Goal: Information Seeking & Learning: Learn about a topic

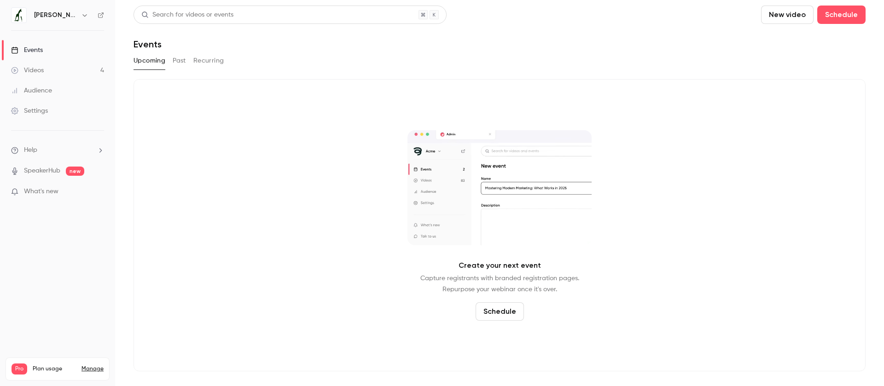
click at [49, 67] on link "Videos 4" at bounding box center [57, 70] width 115 height 20
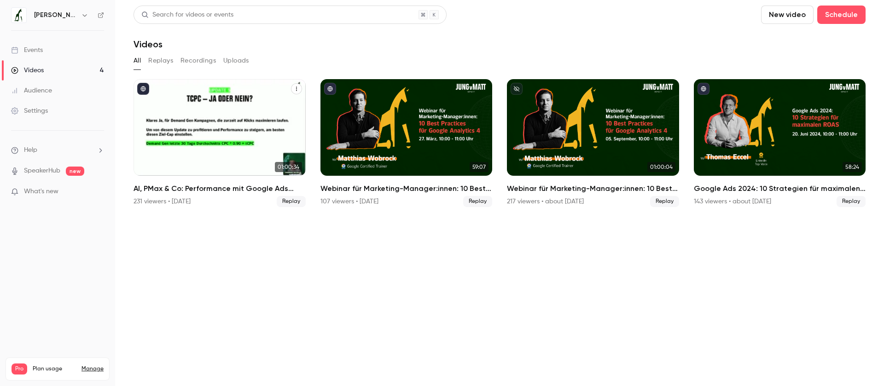
click at [143, 204] on div "231 viewers • [DATE]" at bounding box center [162, 201] width 57 height 9
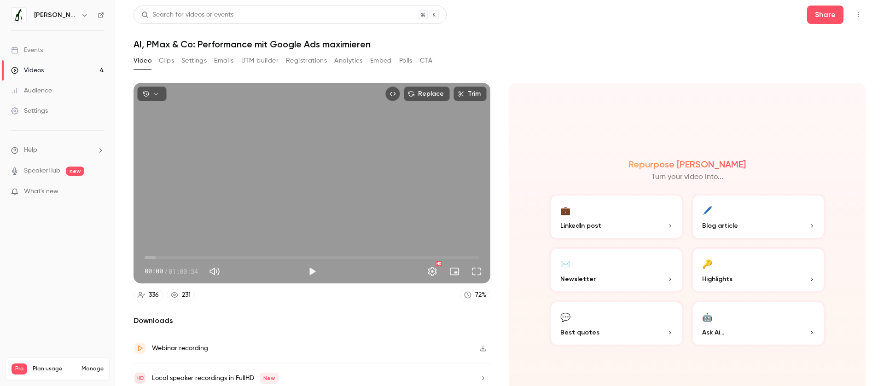
click at [298, 64] on button "Registrations" at bounding box center [306, 60] width 41 height 15
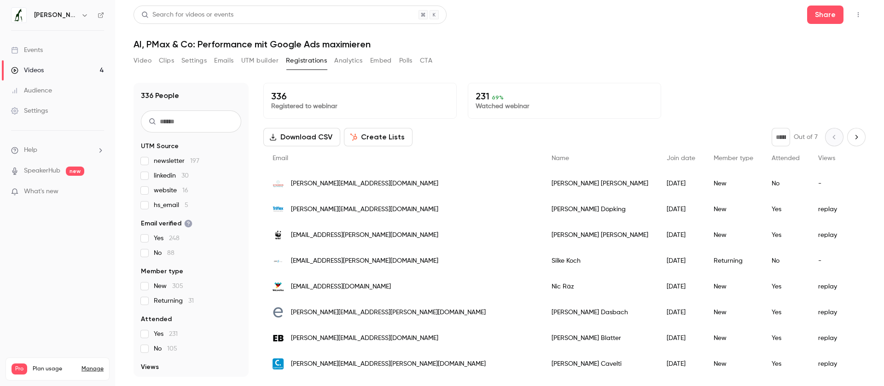
click at [346, 61] on button "Analytics" at bounding box center [348, 60] width 29 height 15
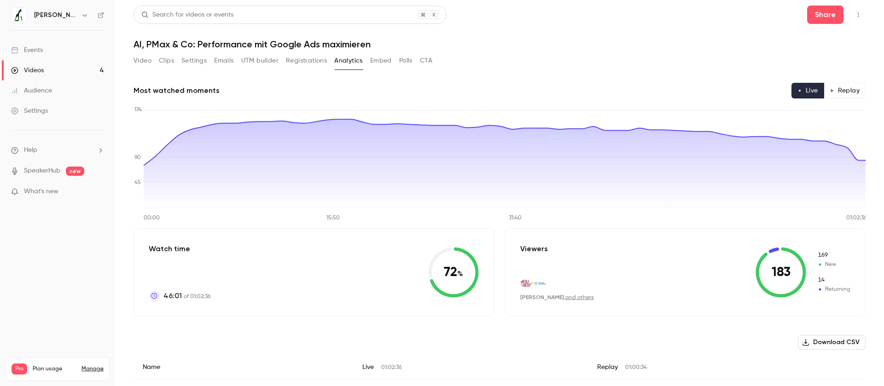
click at [834, 93] on icon "button" at bounding box center [832, 90] width 5 height 5
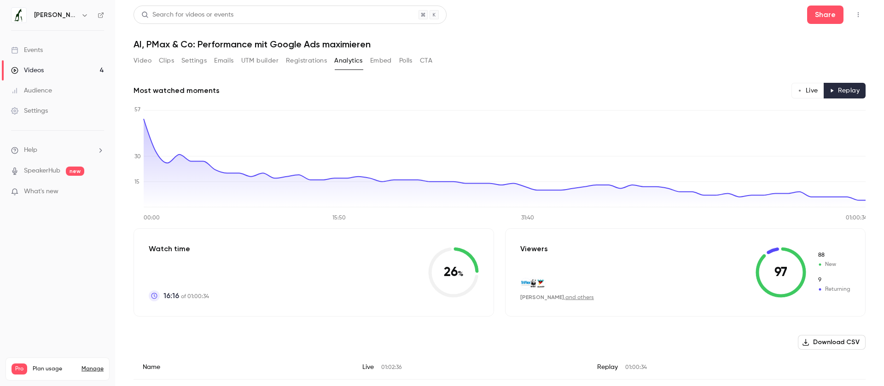
click at [150, 60] on button "Video" at bounding box center [143, 60] width 18 height 15
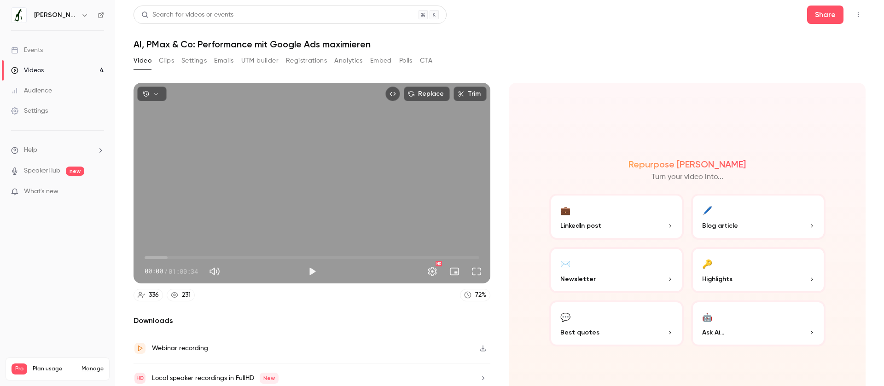
click at [344, 59] on button "Analytics" at bounding box center [348, 60] width 29 height 15
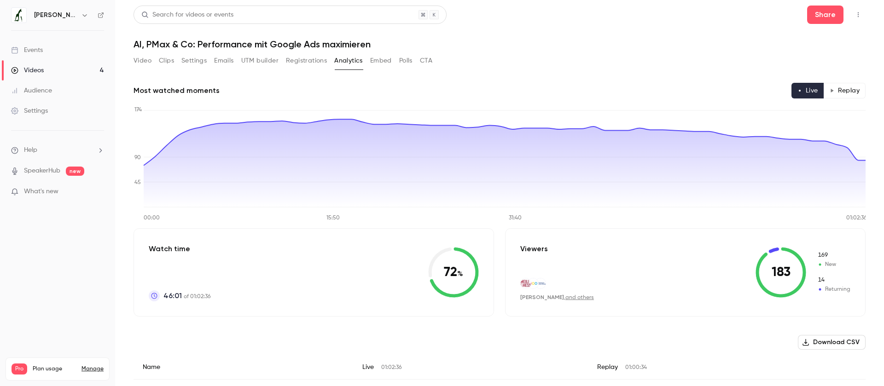
click at [218, 63] on button "Emails" at bounding box center [223, 60] width 19 height 15
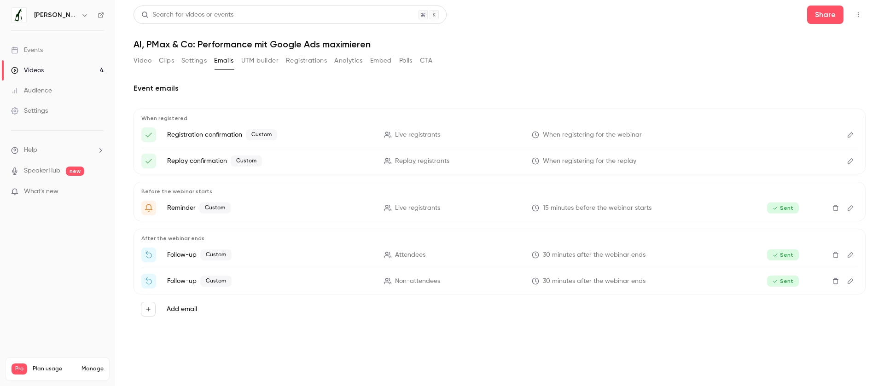
click at [302, 64] on button "Registrations" at bounding box center [306, 60] width 41 height 15
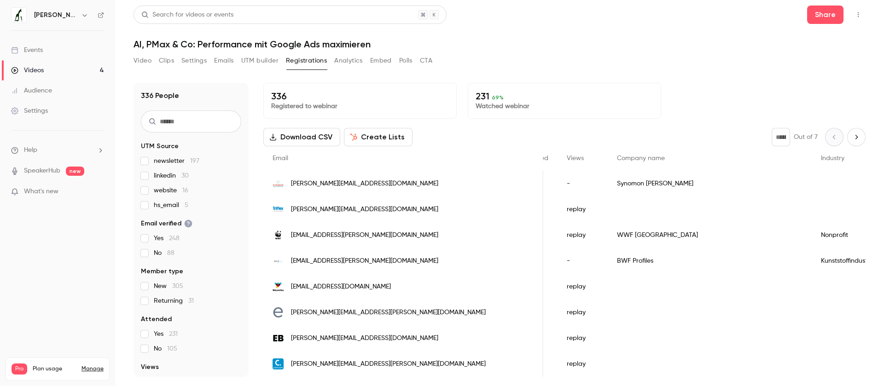
scroll to position [0, 258]
click at [162, 160] on span "newsletter 197" at bounding box center [177, 161] width 46 height 9
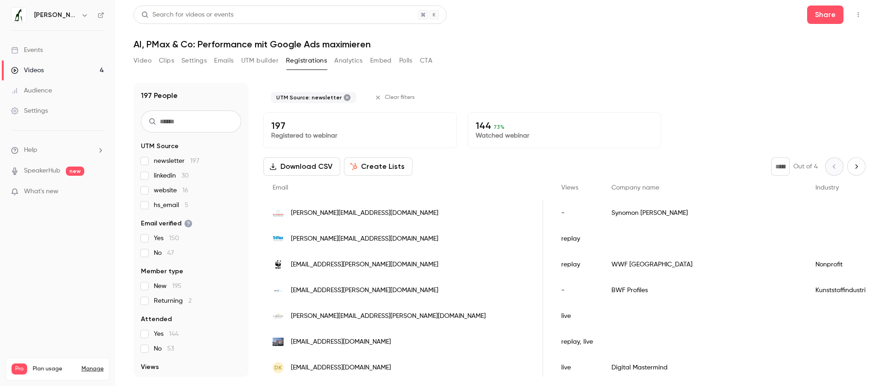
click at [154, 160] on span "newsletter 197" at bounding box center [177, 161] width 46 height 9
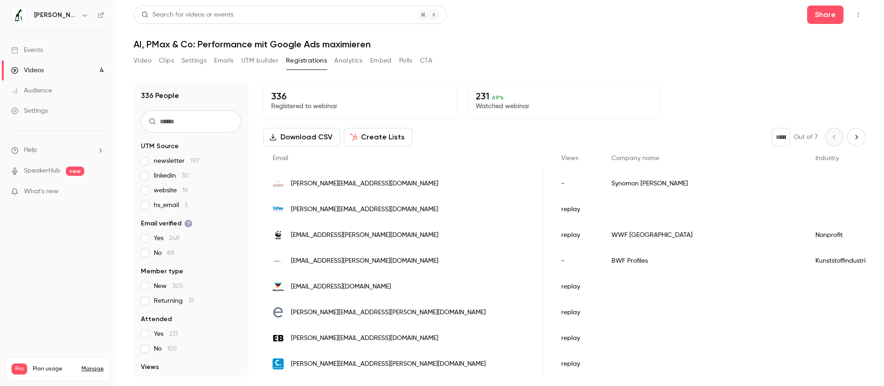
click at [147, 61] on button "Video" at bounding box center [143, 60] width 18 height 15
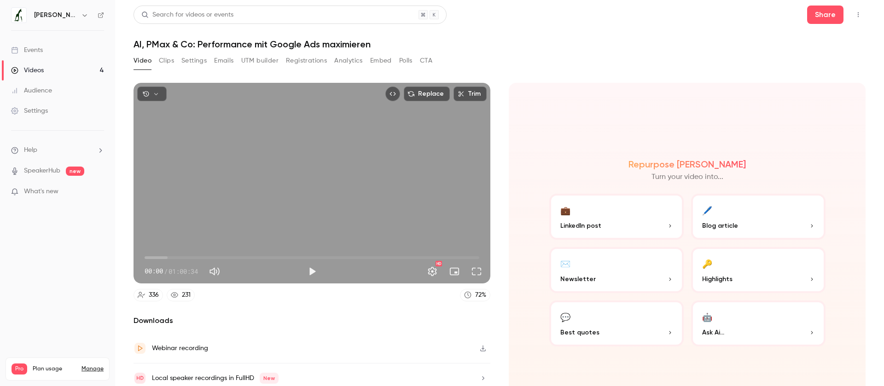
click at [42, 72] on div "Videos" at bounding box center [27, 70] width 33 height 9
